Goal: Task Accomplishment & Management: Use online tool/utility

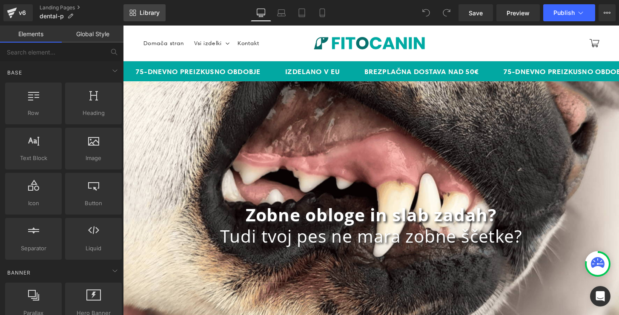
click at [150, 16] on span "Library" at bounding box center [150, 13] width 20 height 8
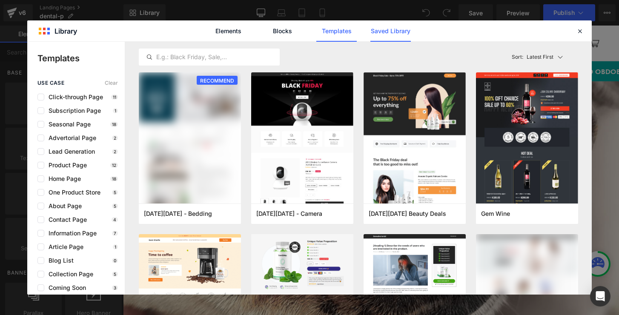
click at [389, 28] on link "Saved Library" at bounding box center [390, 30] width 40 height 21
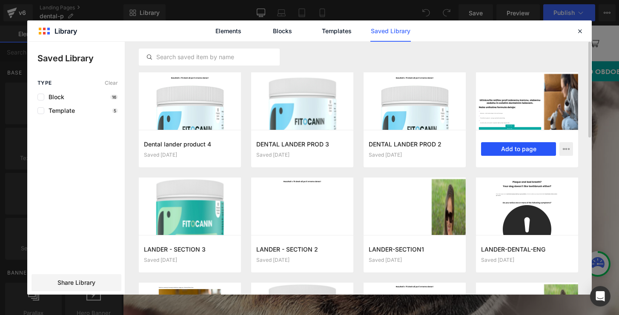
click at [494, 148] on button "Add to page" at bounding box center [518, 149] width 75 height 14
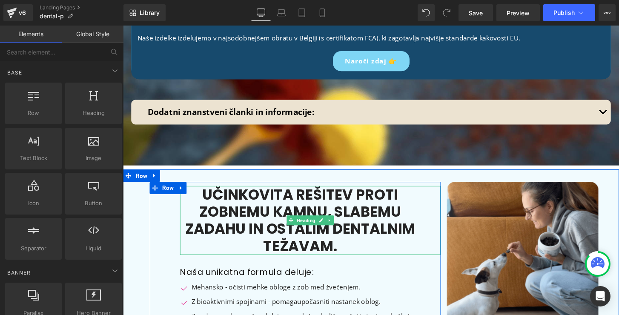
scroll to position [6436, 0]
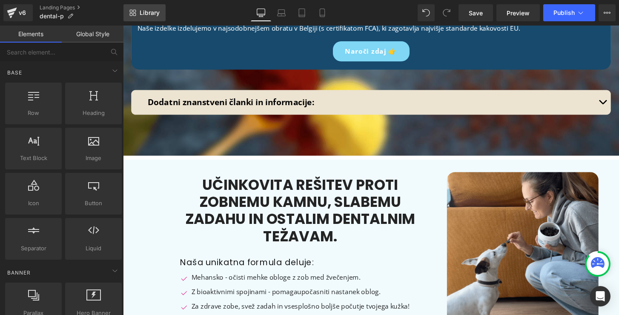
click at [154, 14] on span "Library" at bounding box center [150, 13] width 20 height 8
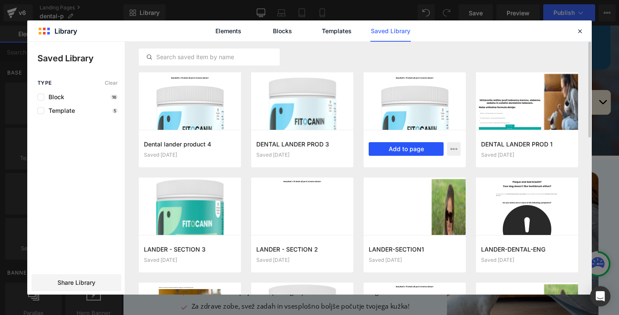
click at [394, 147] on button "Add to page" at bounding box center [405, 149] width 75 height 14
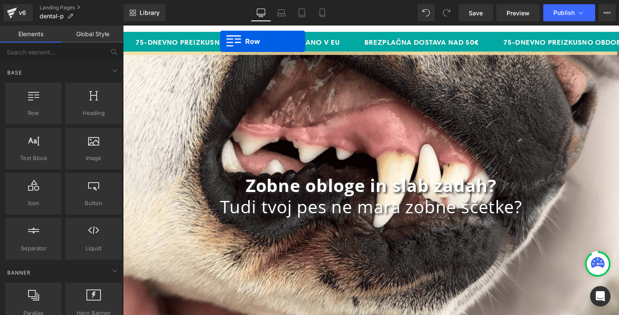
scroll to position [0, 0]
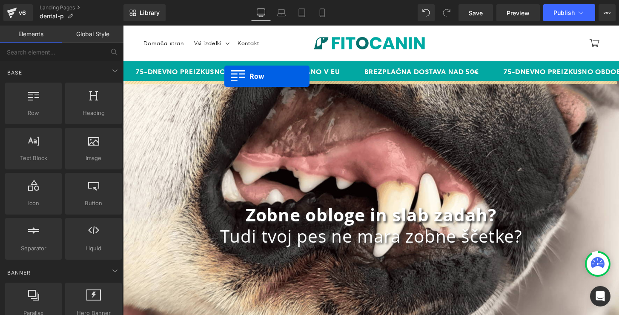
drag, startPoint x: 143, startPoint y: 76, endPoint x: 228, endPoint y: 78, distance: 85.5
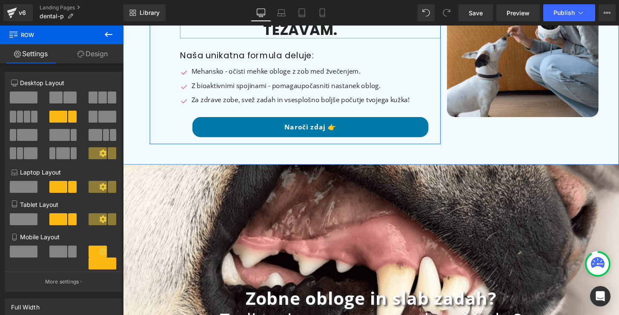
scroll to position [151, 0]
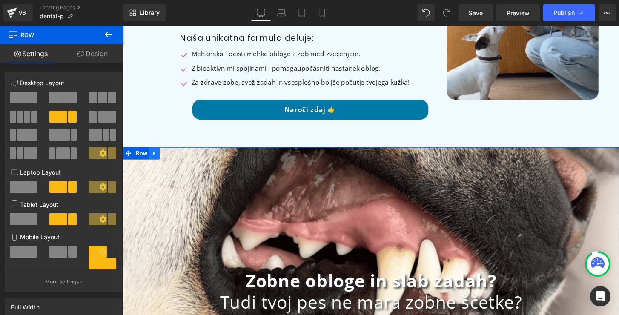
click at [153, 156] on icon at bounding box center [156, 158] width 6 height 6
click at [176, 156] on icon at bounding box center [178, 158] width 6 height 6
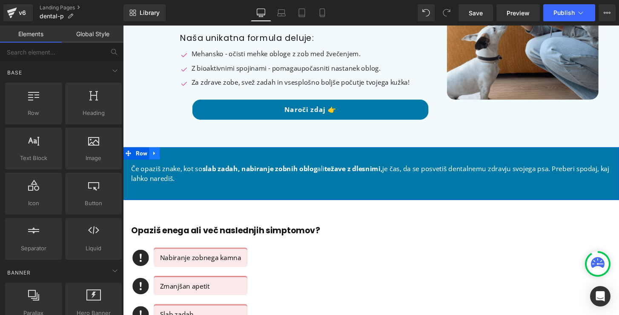
click at [155, 160] on icon at bounding box center [156, 158] width 6 height 6
click at [175, 159] on icon at bounding box center [178, 158] width 6 height 6
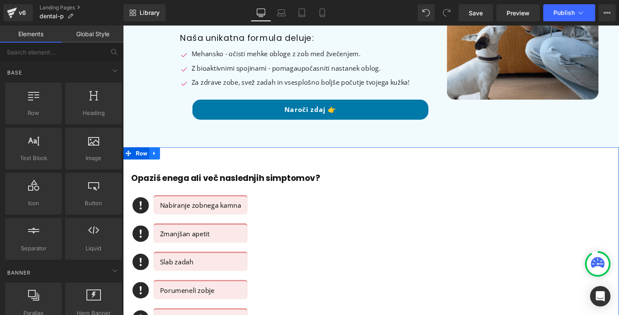
click at [153, 156] on icon at bounding box center [156, 158] width 6 height 6
click at [176, 155] on icon at bounding box center [178, 158] width 6 height 6
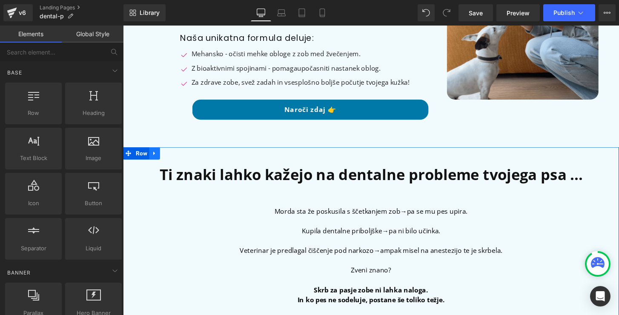
click at [155, 158] on icon at bounding box center [156, 158] width 6 height 6
click at [173, 157] on link at bounding box center [177, 158] width 11 height 13
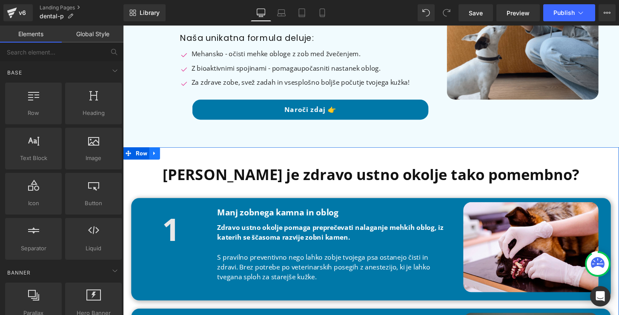
click at [155, 154] on link at bounding box center [155, 158] width 11 height 13
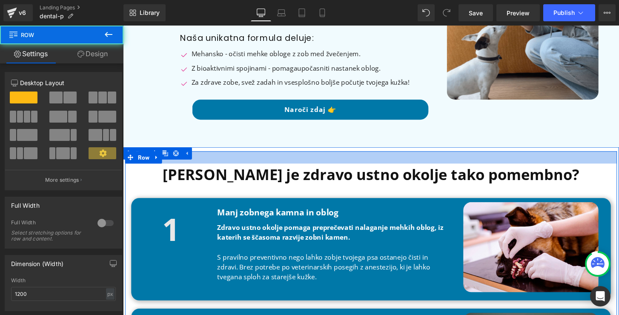
click at [176, 158] on div at bounding box center [380, 162] width 511 height 13
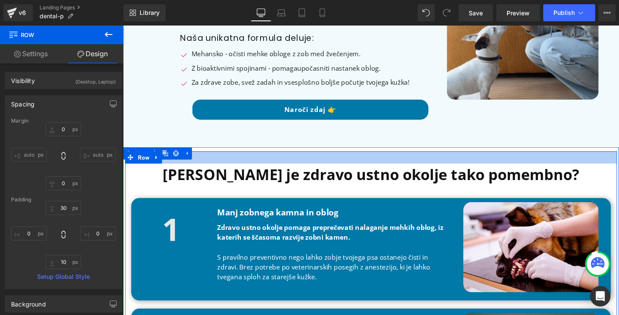
click at [176, 156] on div at bounding box center [380, 162] width 511 height 13
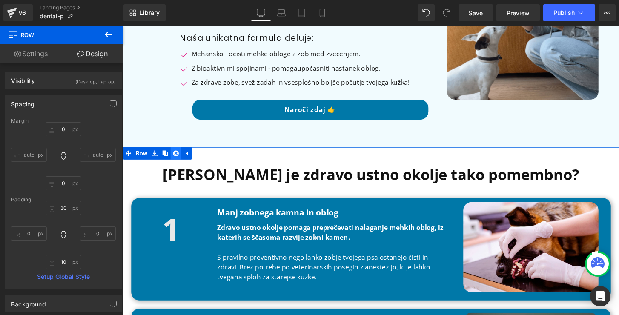
click at [176, 154] on link at bounding box center [177, 158] width 11 height 13
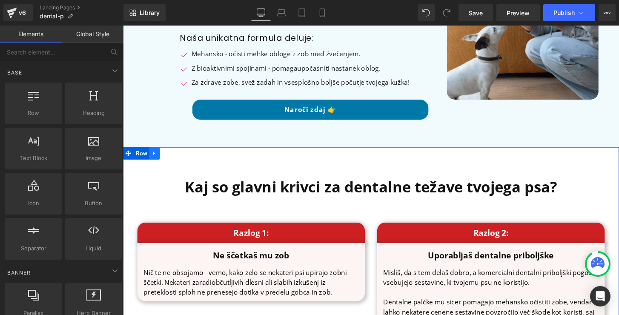
click at [154, 156] on icon at bounding box center [156, 158] width 6 height 6
click at [172, 156] on link at bounding box center [177, 158] width 11 height 13
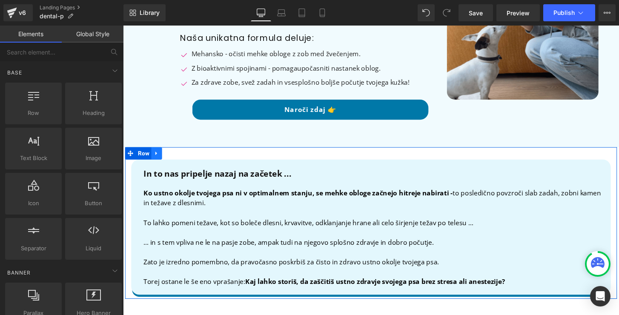
click at [155, 156] on icon at bounding box center [158, 158] width 6 height 6
click at [174, 156] on link at bounding box center [179, 158] width 11 height 13
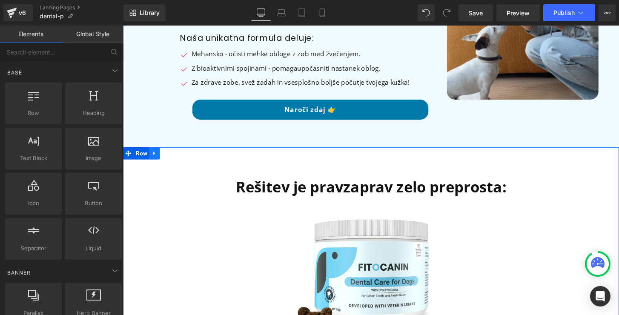
click at [155, 155] on icon at bounding box center [156, 158] width 6 height 6
click at [177, 155] on icon at bounding box center [178, 158] width 6 height 6
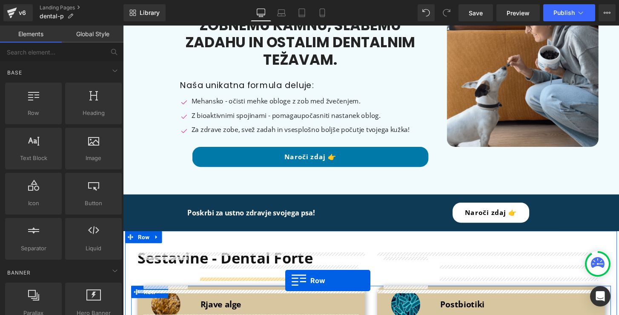
scroll to position [170, 0]
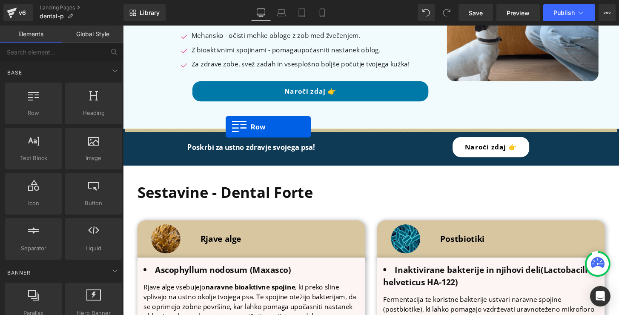
drag, startPoint x: 139, startPoint y: 171, endPoint x: 229, endPoint y: 131, distance: 98.1
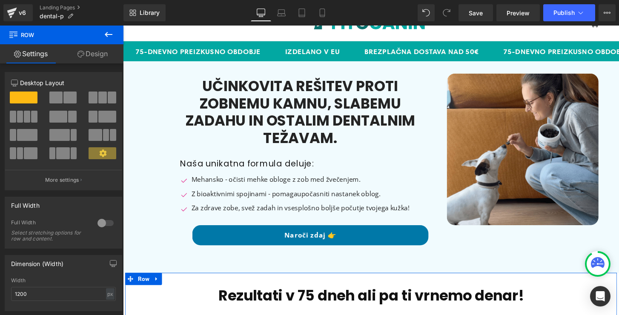
scroll to position [0, 0]
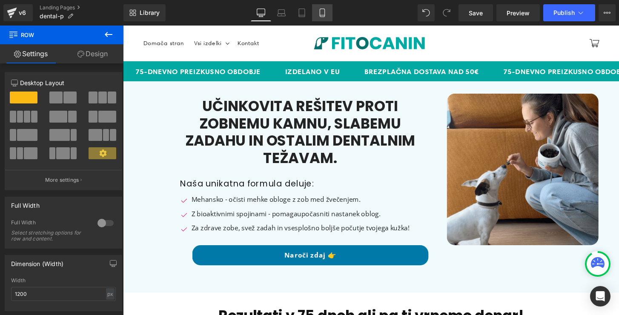
click at [317, 11] on link "Mobile" at bounding box center [322, 12] width 20 height 17
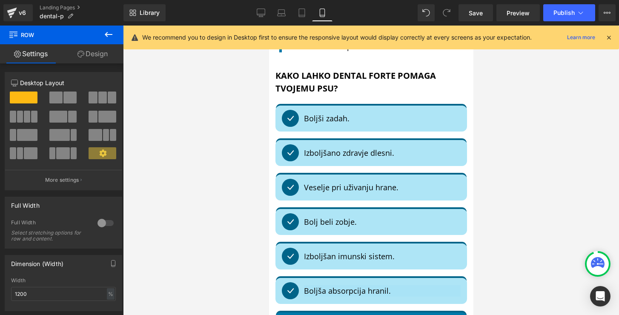
scroll to position [1384, 0]
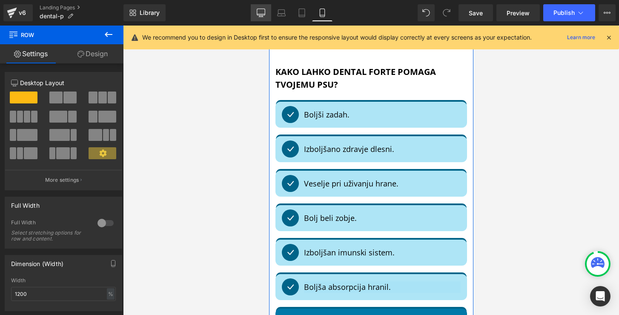
click at [261, 11] on icon at bounding box center [261, 13] width 9 height 9
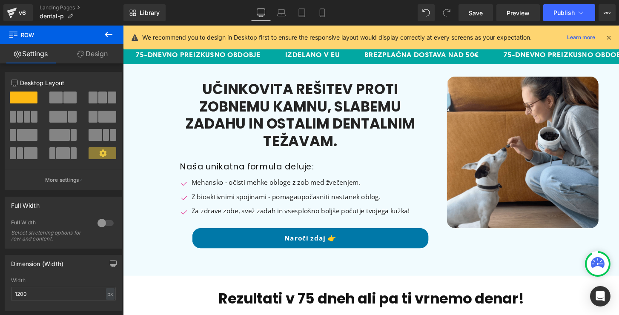
scroll to position [30, 0]
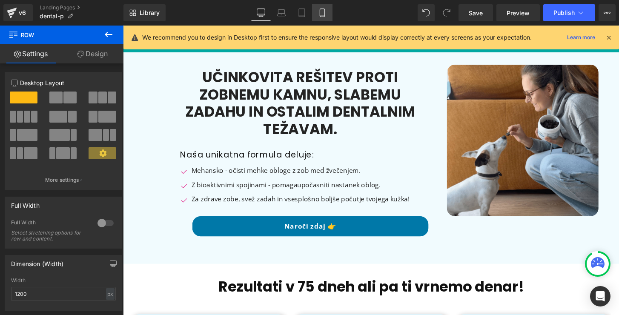
click at [321, 11] on icon at bounding box center [322, 13] width 9 height 9
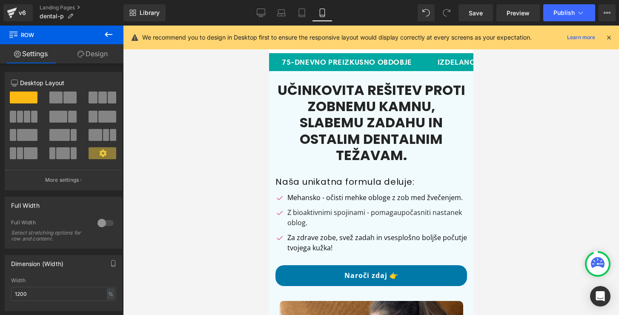
scroll to position [0, 0]
click at [261, 11] on icon at bounding box center [261, 13] width 9 height 9
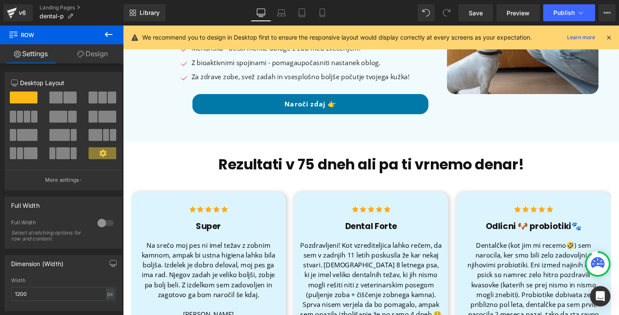
scroll to position [36, 0]
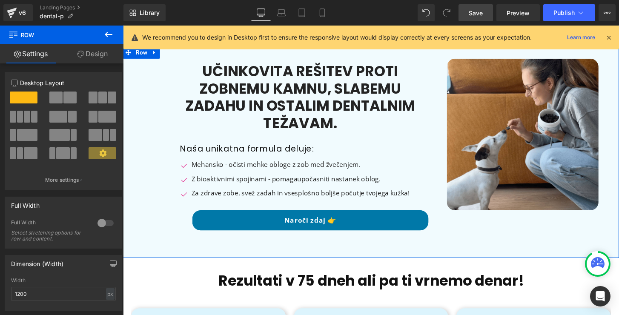
click at [477, 11] on span "Save" at bounding box center [475, 13] width 14 height 9
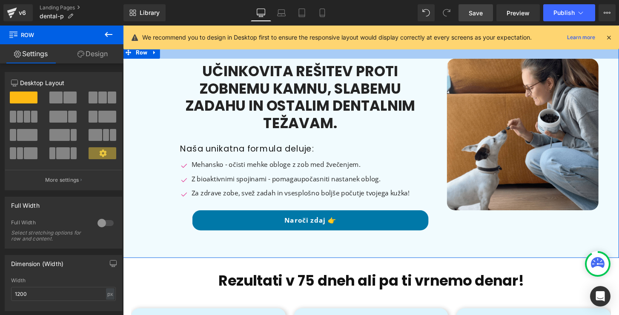
click at [470, 12] on span "Save" at bounding box center [475, 13] width 14 height 9
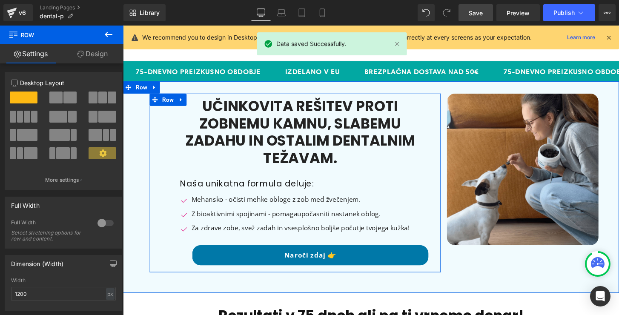
scroll to position [0, 0]
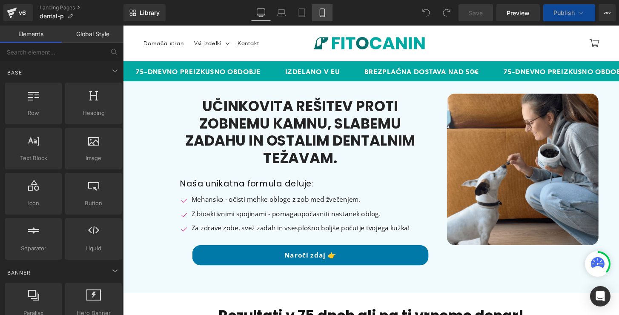
click at [326, 9] on link "Mobile" at bounding box center [322, 12] width 20 height 17
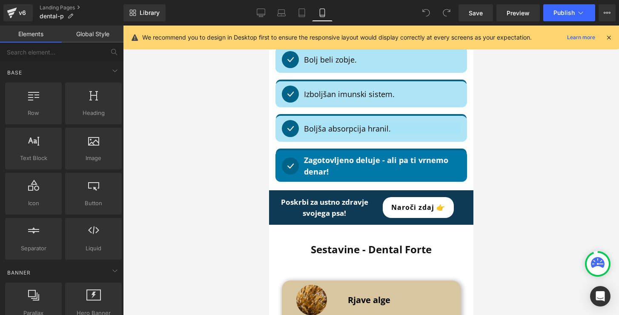
scroll to position [1542, 0]
